Goal: Check status: Check status

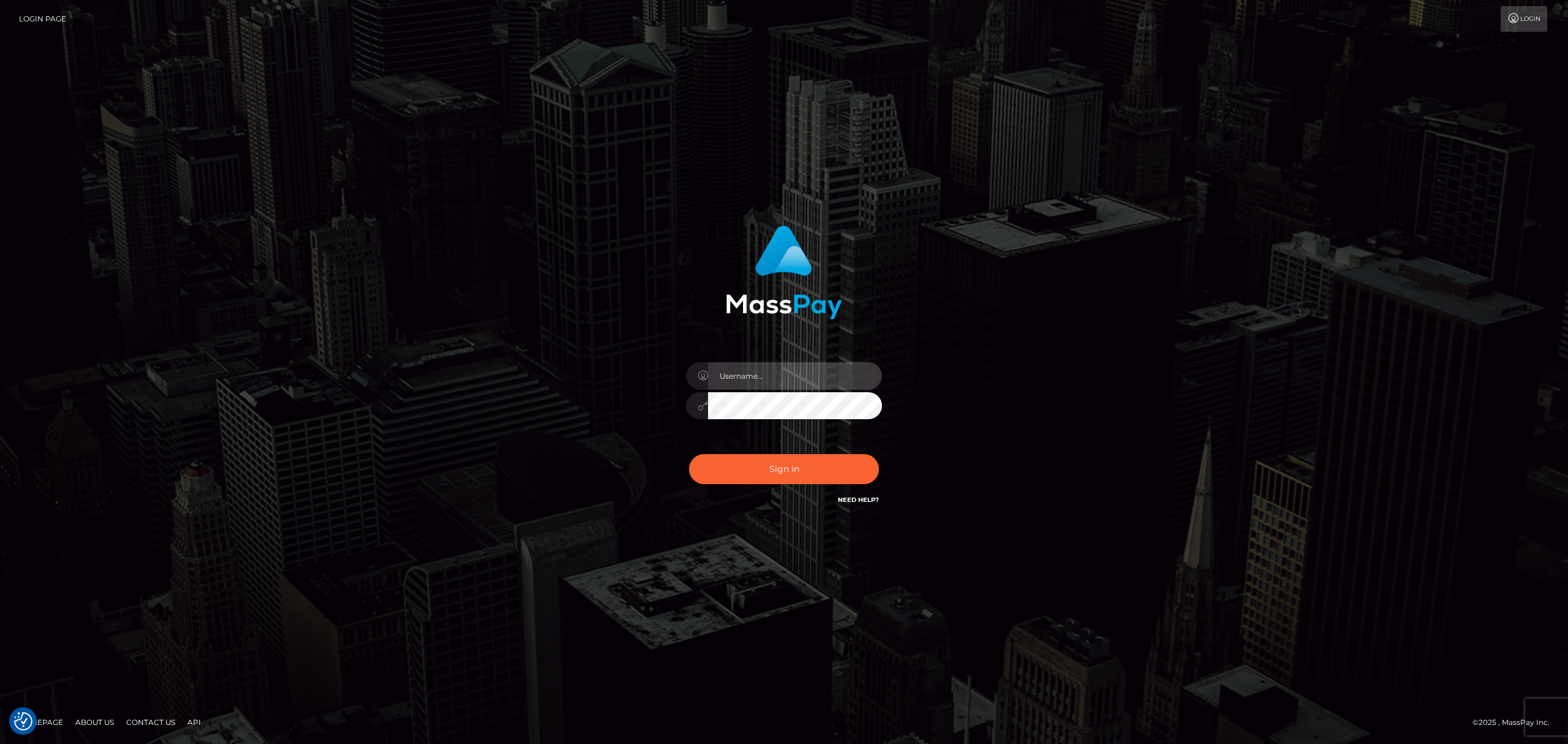
click at [768, 367] on input "text" at bounding box center [796, 376] width 174 height 28
click at [778, 372] on input "text" at bounding box center [796, 376] width 174 height 28
type input "[PERSON_NAME]"
click at [743, 469] on button "Sign in" at bounding box center [784, 469] width 190 height 30
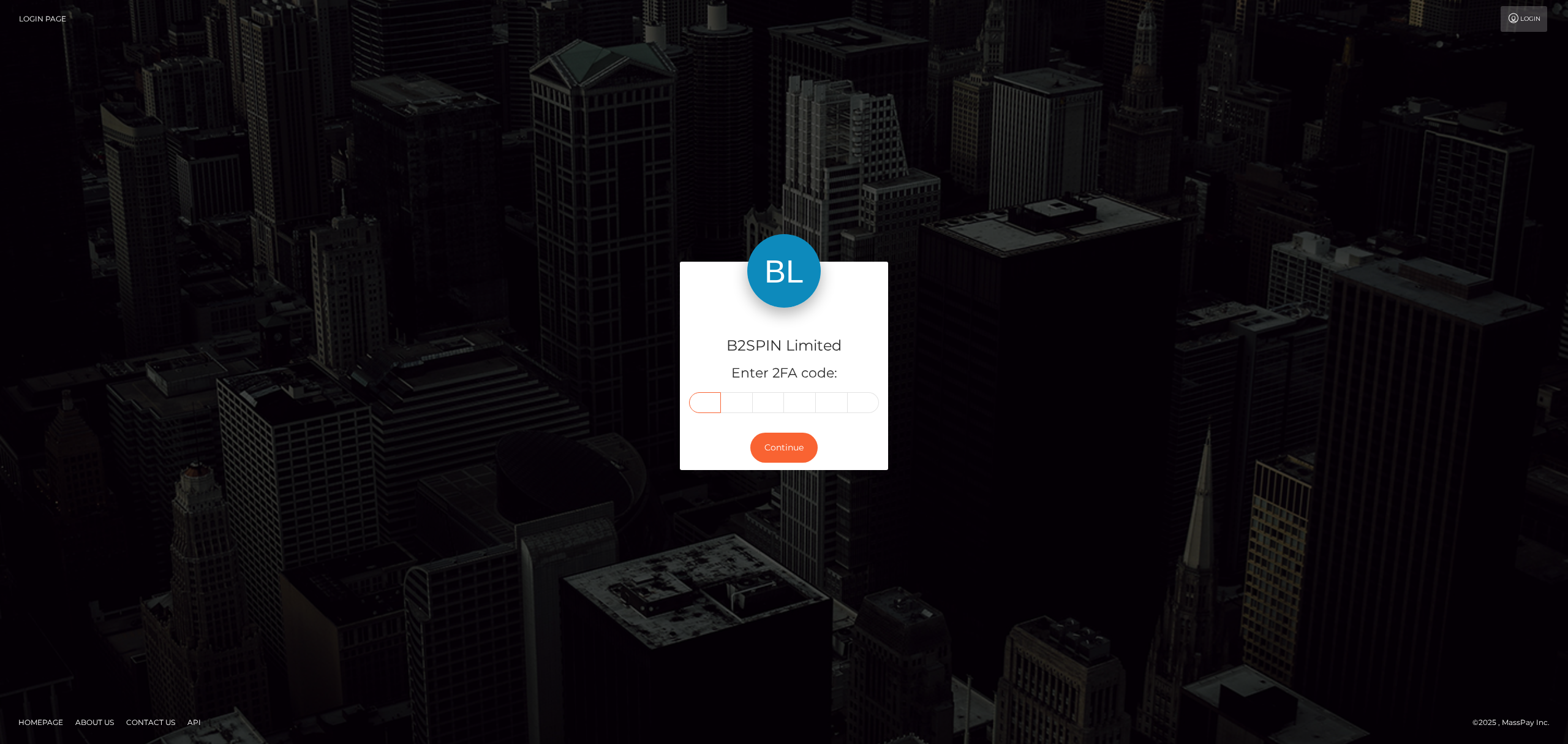
click at [714, 403] on input "text" at bounding box center [705, 403] width 32 height 21
paste input "6"
type input "6"
type input "8"
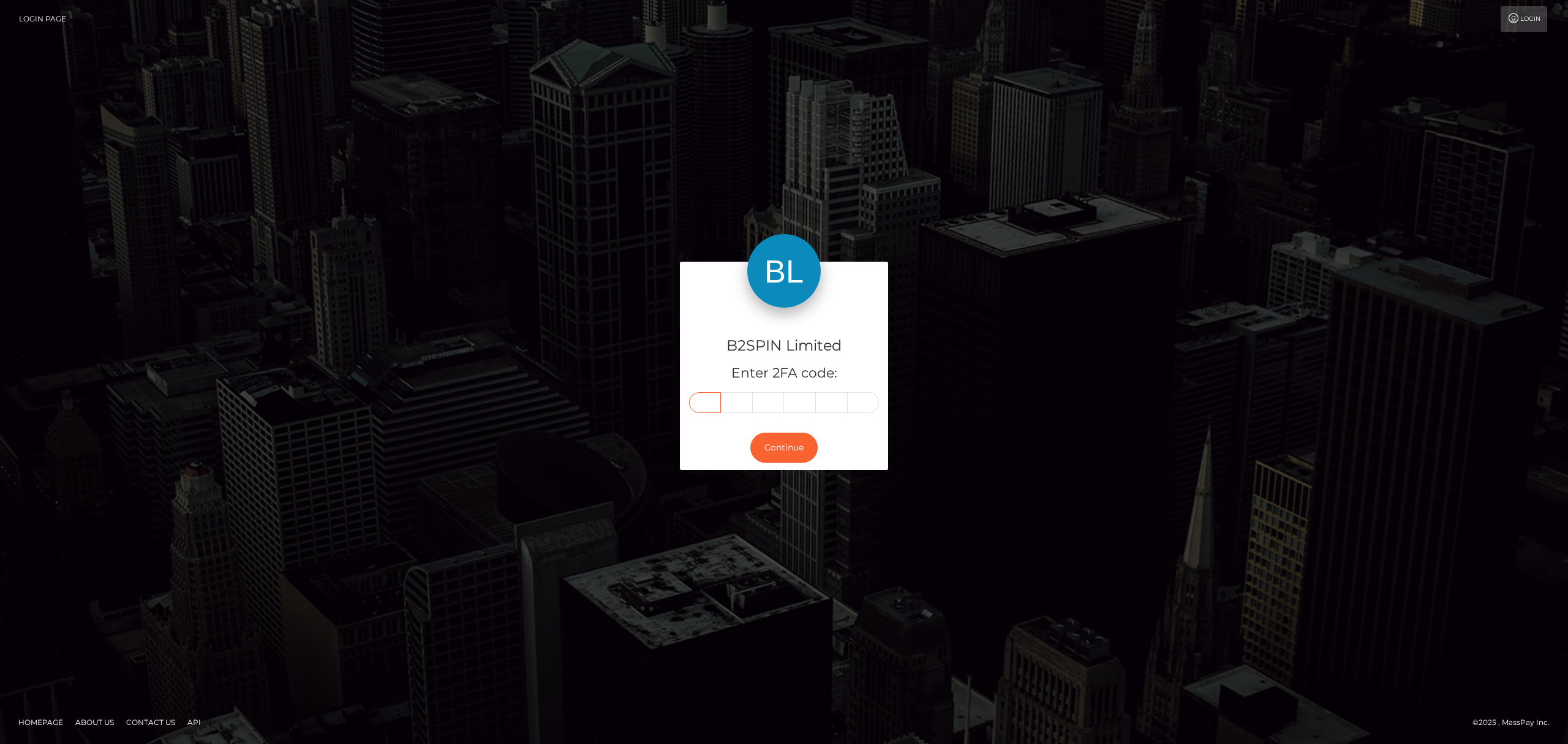
type input "8"
type input "6"
type input "5"
click at [778, 439] on button "Continue" at bounding box center [784, 447] width 67 height 30
drag, startPoint x: 1232, startPoint y: 407, endPoint x: 1231, endPoint y: 248, distance: 159.0
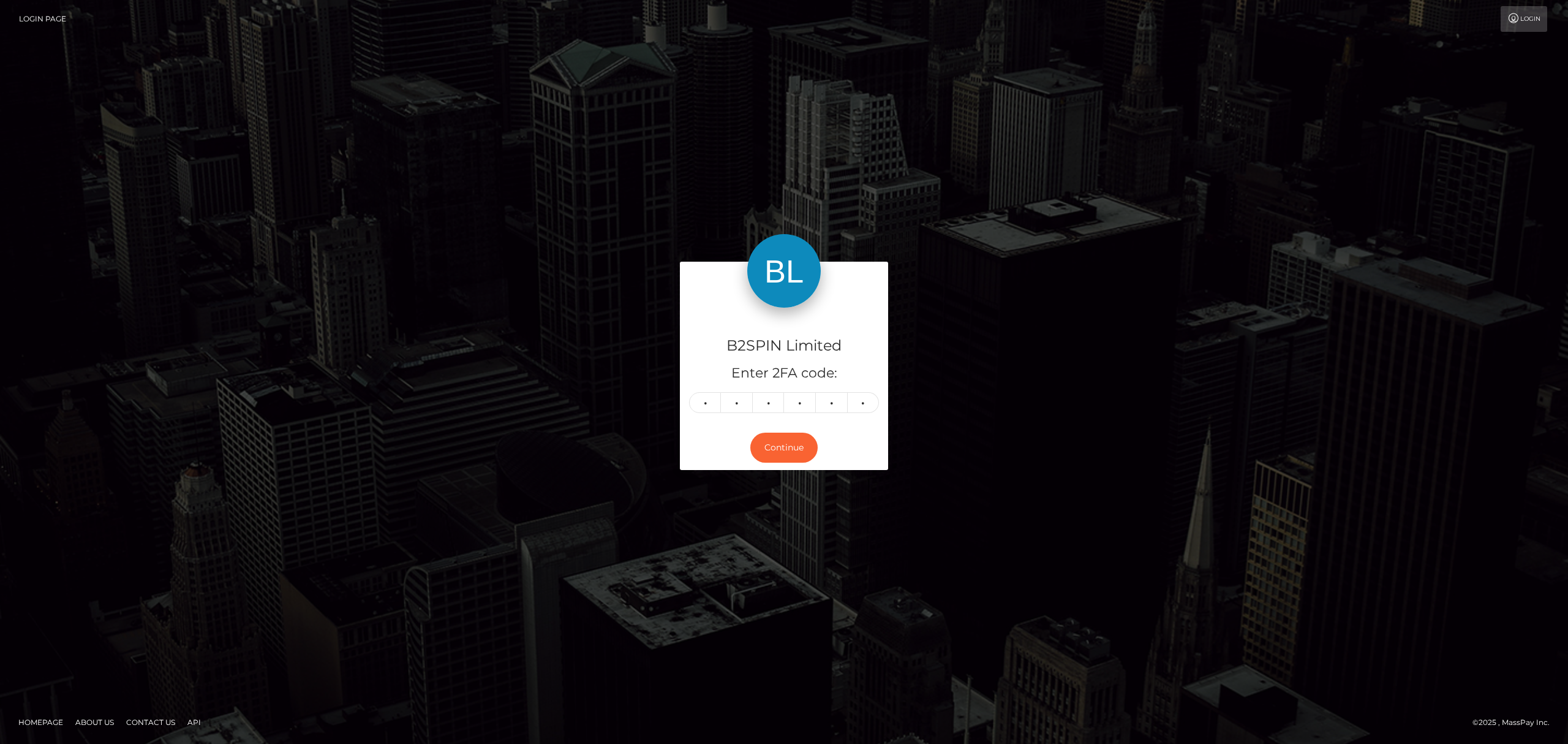
click at [1229, 374] on div "B2SPIN Limited Enter 2FA code: 6 6 8 8 6 5 668865 Continue" at bounding box center [784, 372] width 1568 height 404
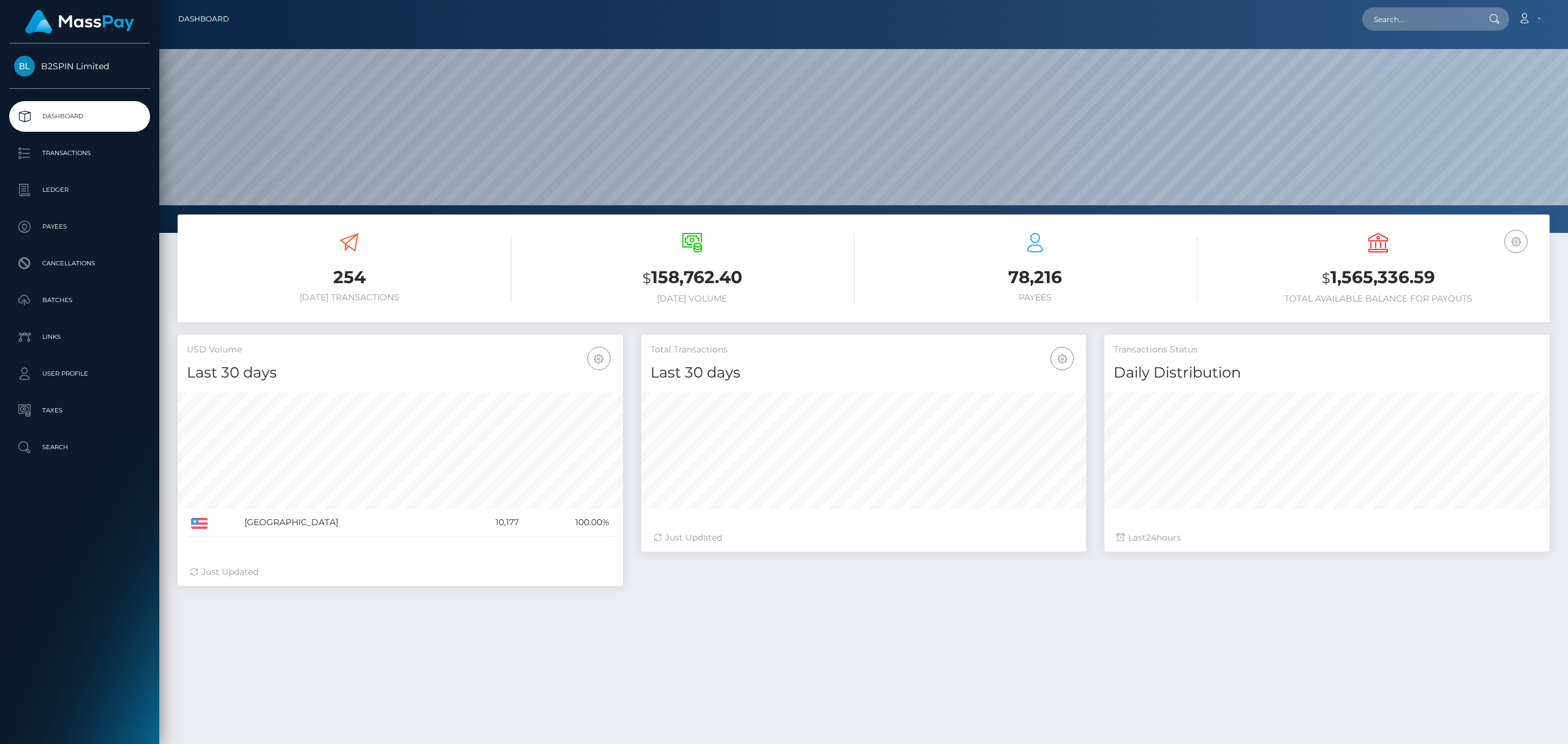
scroll to position [217, 445]
copy h3 "$ 1,565,336.59"
drag, startPoint x: 1439, startPoint y: 277, endPoint x: 1322, endPoint y: 276, distance: 117.0
click at [1322, 276] on h3 "$ 1,565,336.59" at bounding box center [1378, 277] width 325 height 25
click at [1329, 273] on small "$" at bounding box center [1326, 278] width 8 height 17
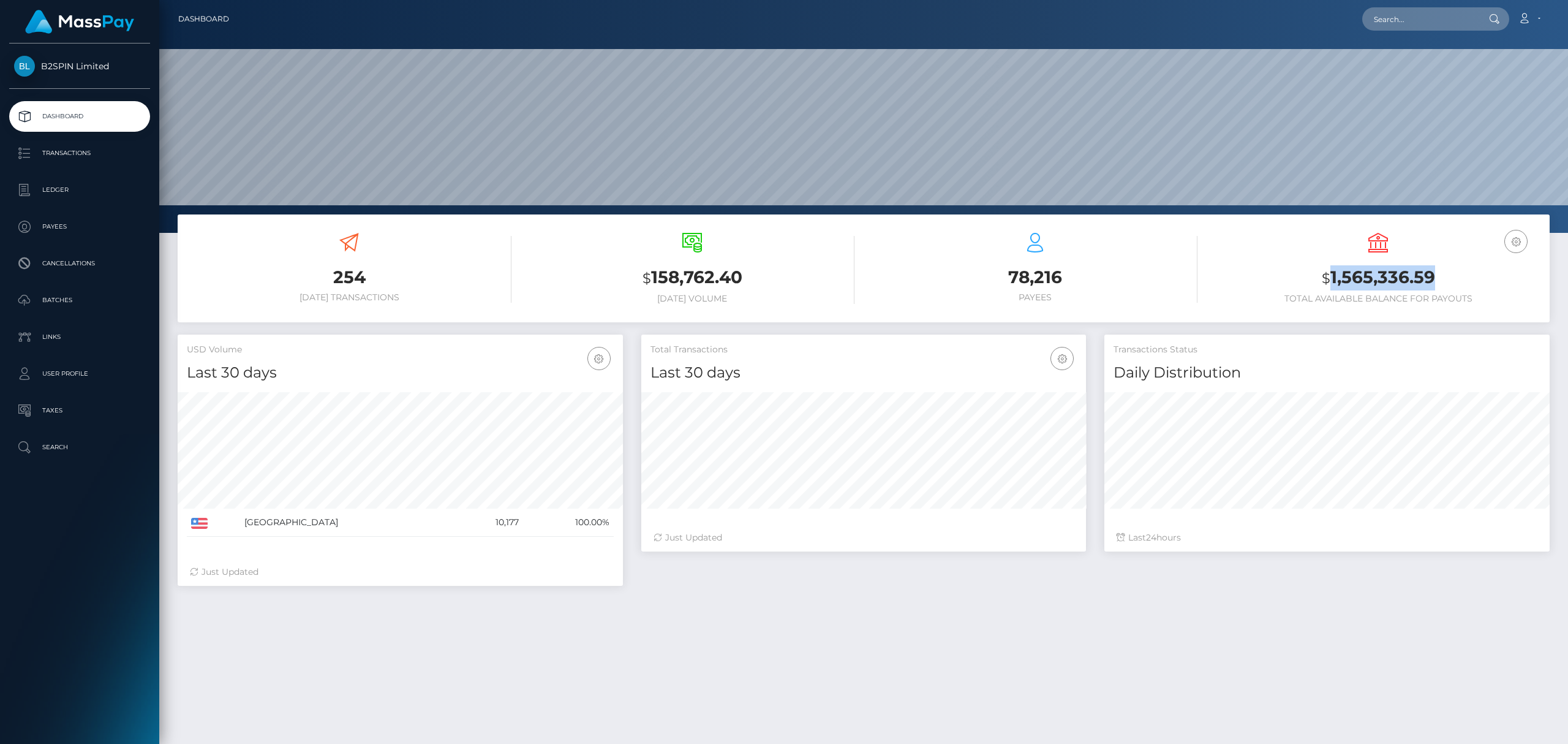
copy h3 "1,565,336.59"
